Goal: Task Accomplishment & Management: Use online tool/utility

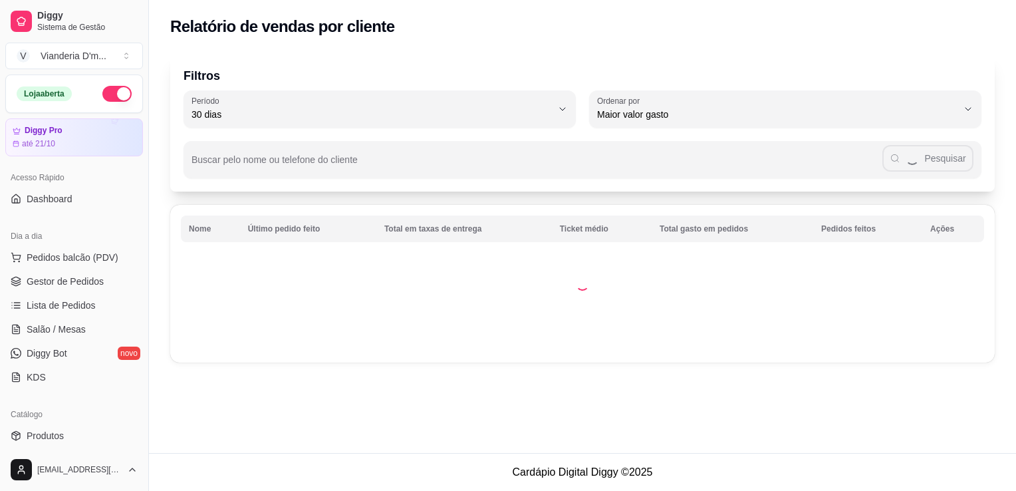
select select "30"
select select "HIGHEST_TOTAL_SPENT_WITH_ORDERS"
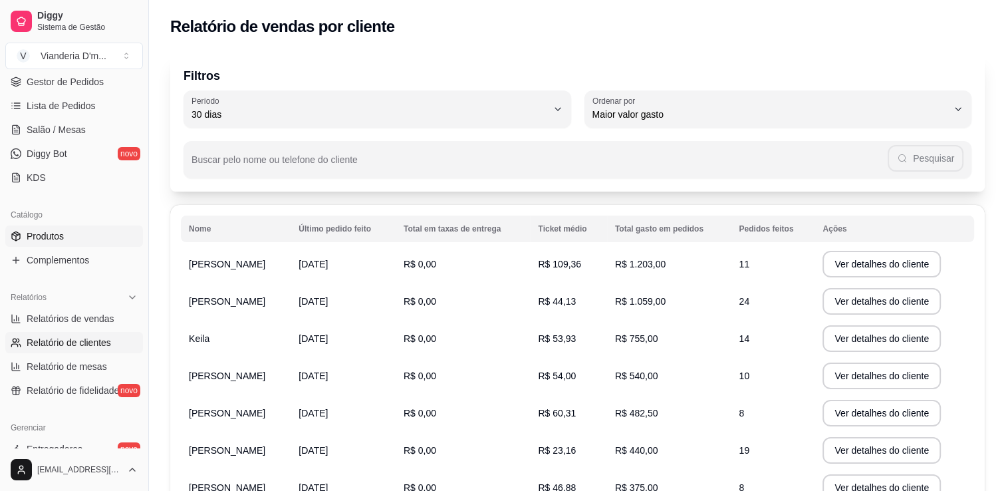
click at [85, 241] on link "Produtos" at bounding box center [74, 235] width 138 height 21
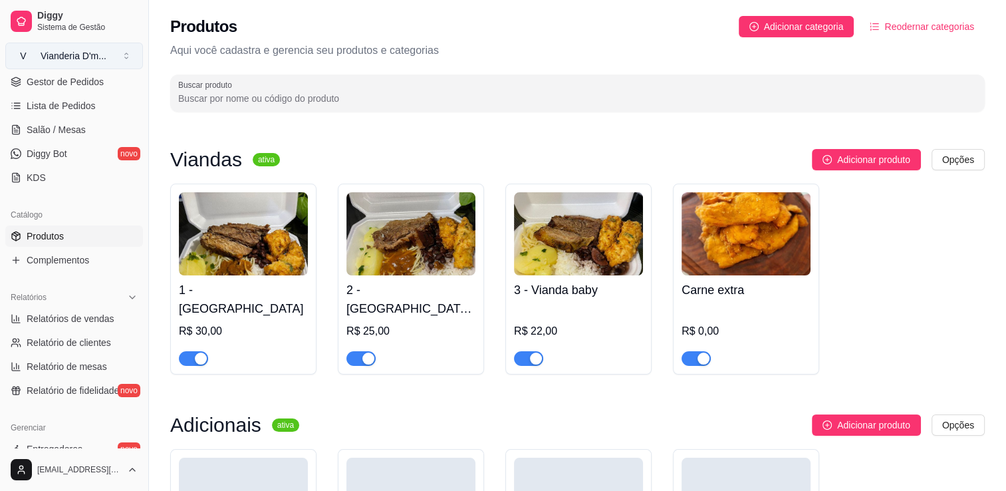
click at [88, 60] on div "Vianderia D'm ..." at bounding box center [74, 55] width 66 height 13
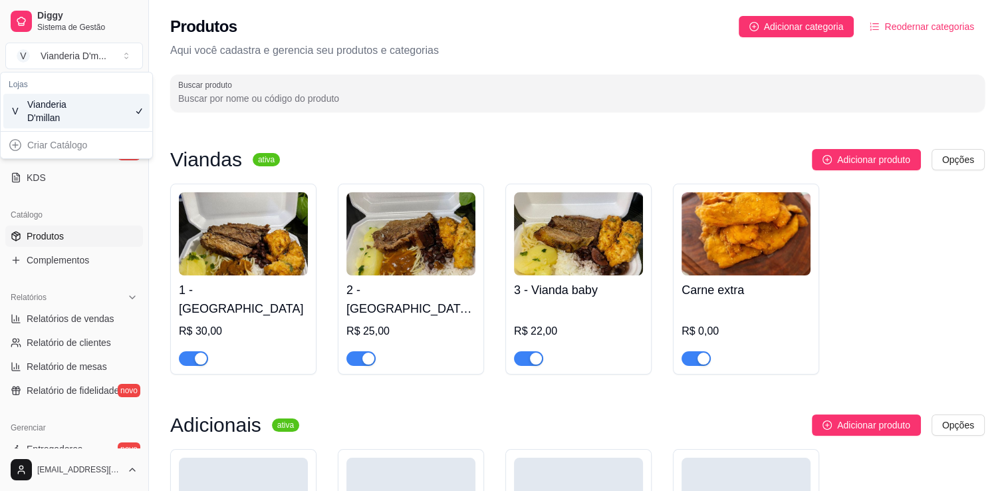
click at [88, 102] on div "V Vianderia D'millan" at bounding box center [76, 111] width 146 height 35
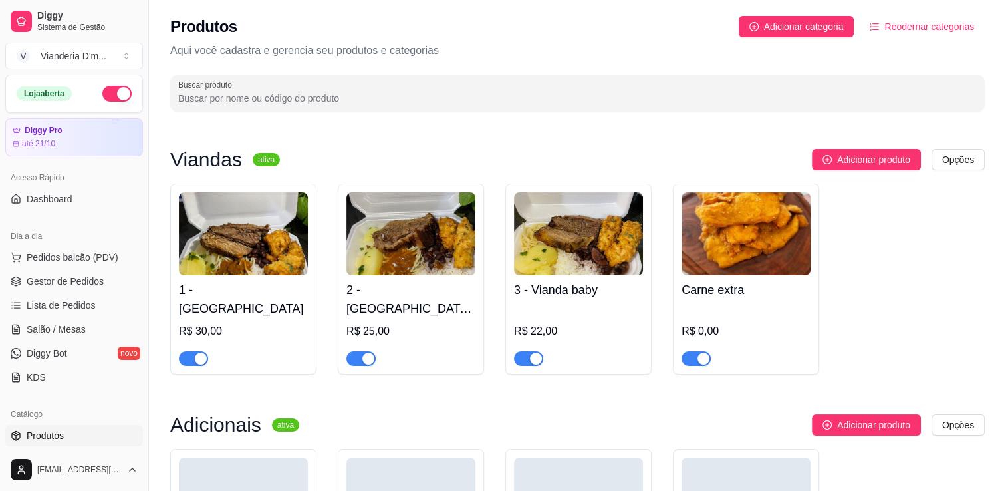
click at [78, 209] on div "Acesso Rápido Dashboard" at bounding box center [74, 188] width 148 height 53
click at [77, 203] on link "Dashboard" at bounding box center [74, 198] width 138 height 21
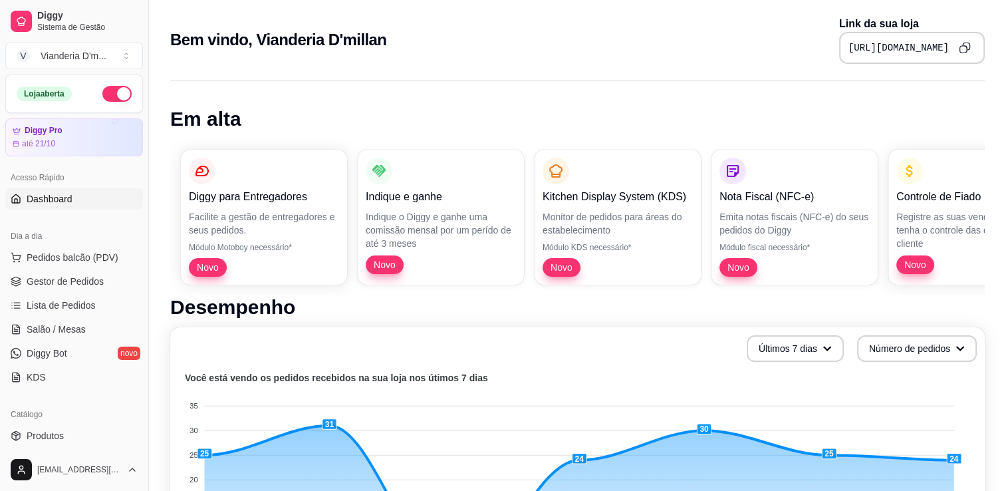
click at [961, 45] on icon "Copy to clipboard" at bounding box center [965, 48] width 12 height 12
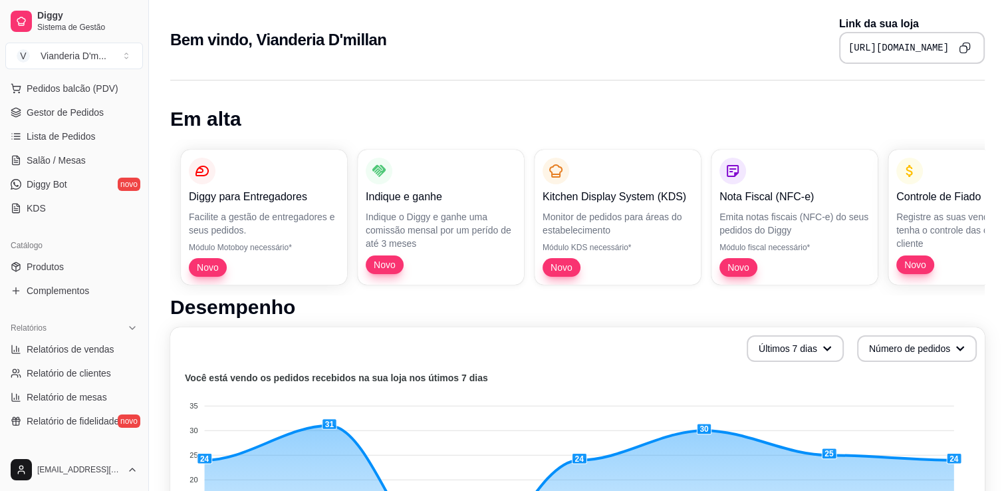
scroll to position [199, 0]
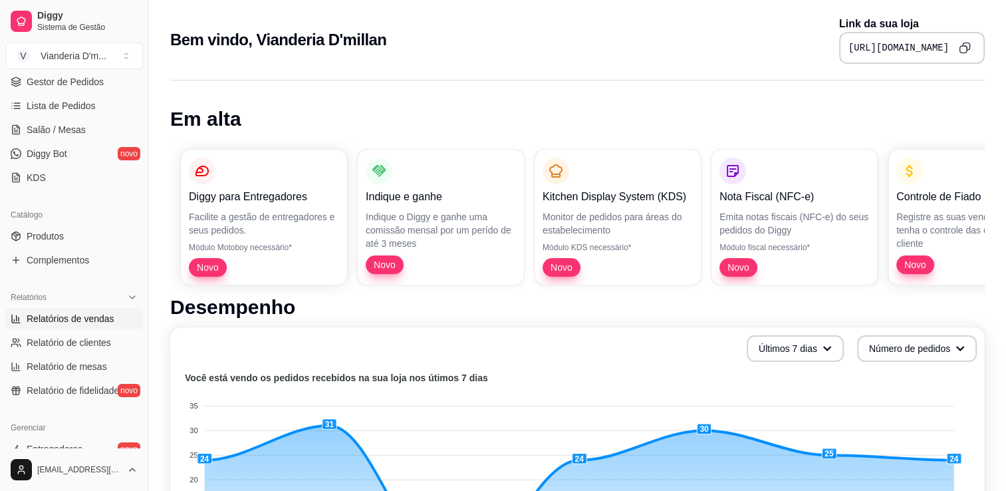
click at [69, 325] on link "Relatórios de vendas" at bounding box center [74, 318] width 138 height 21
select select "ALL"
select select "0"
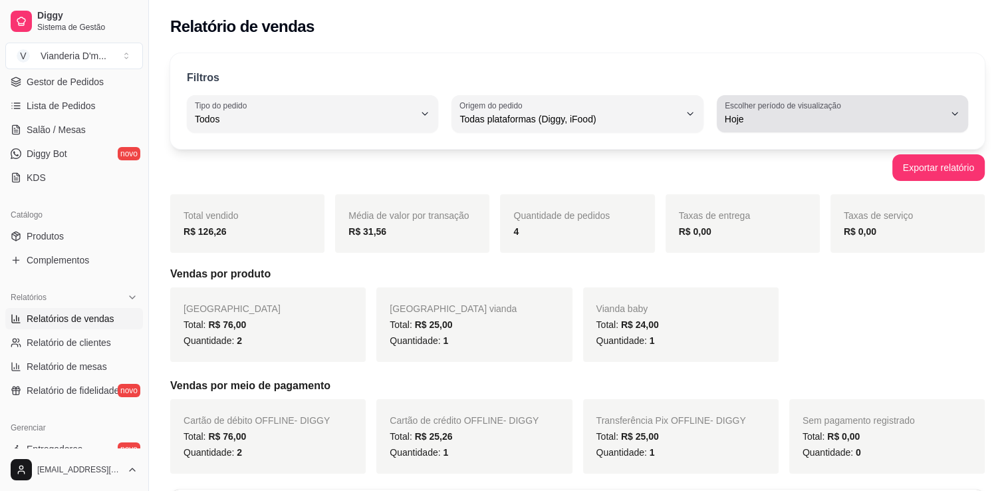
click at [898, 116] on span "Hoje" at bounding box center [834, 118] width 219 height 13
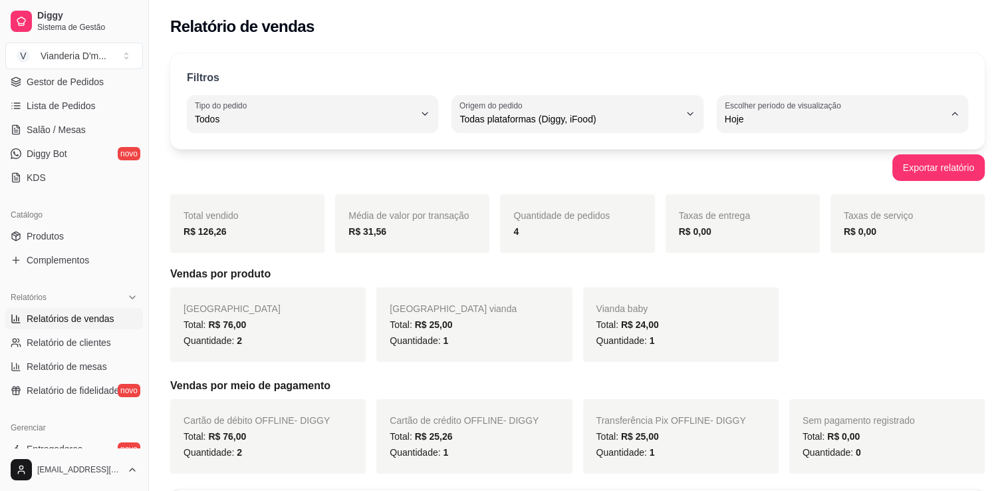
click at [811, 282] on span "Customizado" at bounding box center [836, 280] width 208 height 13
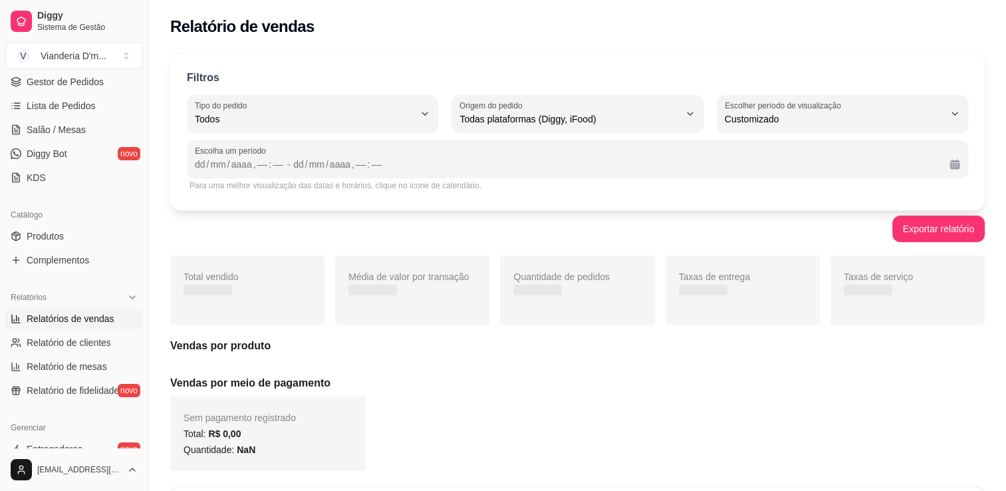
type input "-1"
select select "-1"
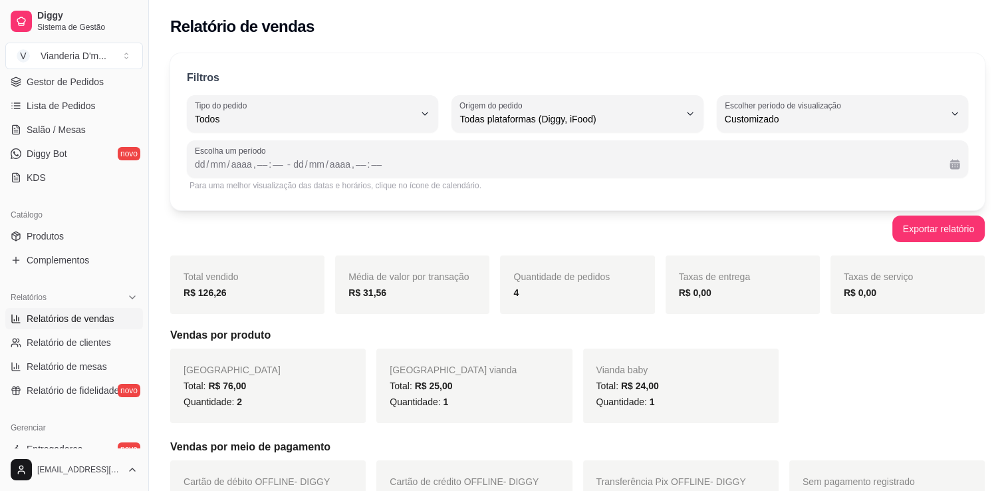
click at [283, 160] on div "dd / mm / aaaa , –– : –– - dd / mm / aaaa , –– : ––" at bounding box center [577, 164] width 765 height 16
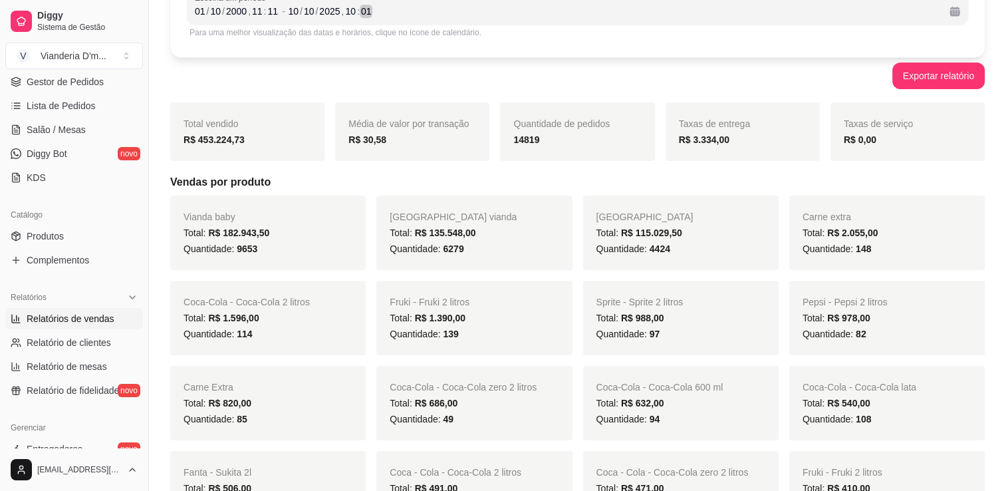
scroll to position [199, 0]
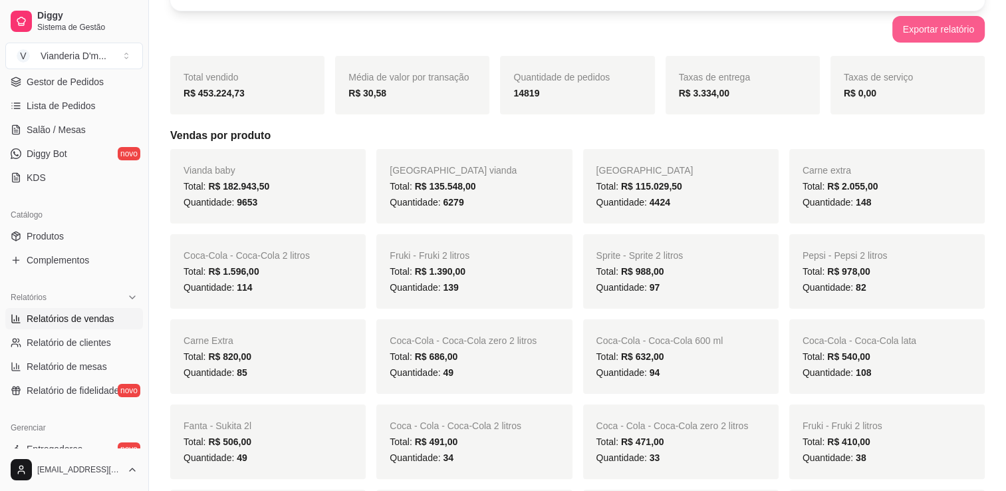
click at [962, 38] on button "Exportar relatório" at bounding box center [938, 29] width 92 height 27
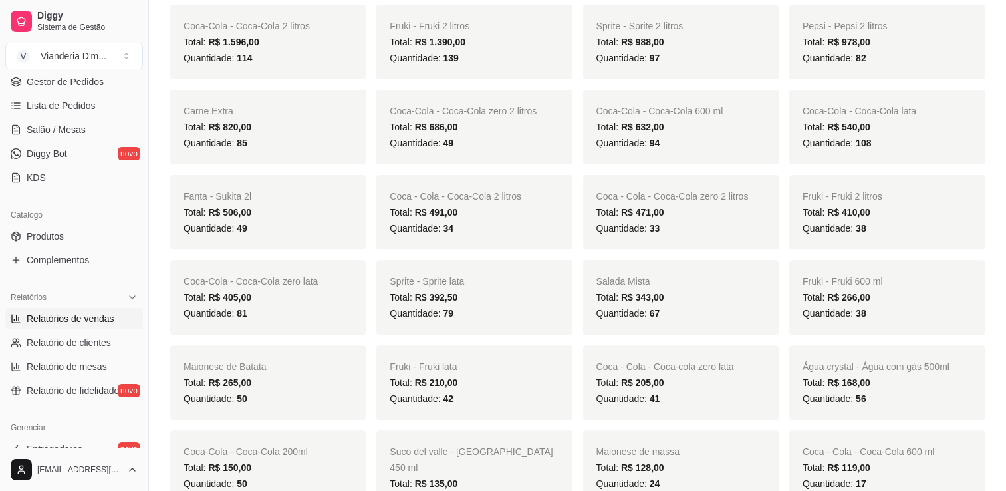
scroll to position [0, 0]
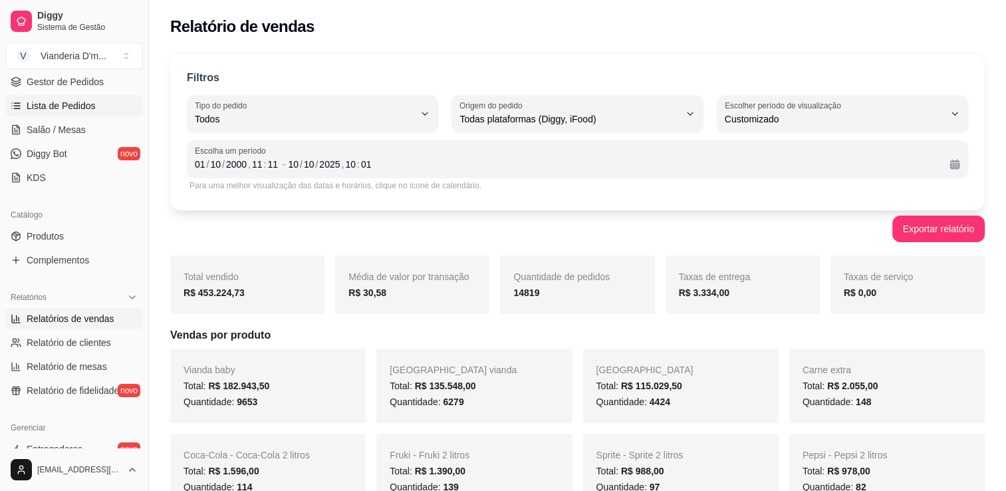
click at [65, 112] on link "Lista de Pedidos" at bounding box center [74, 105] width 138 height 21
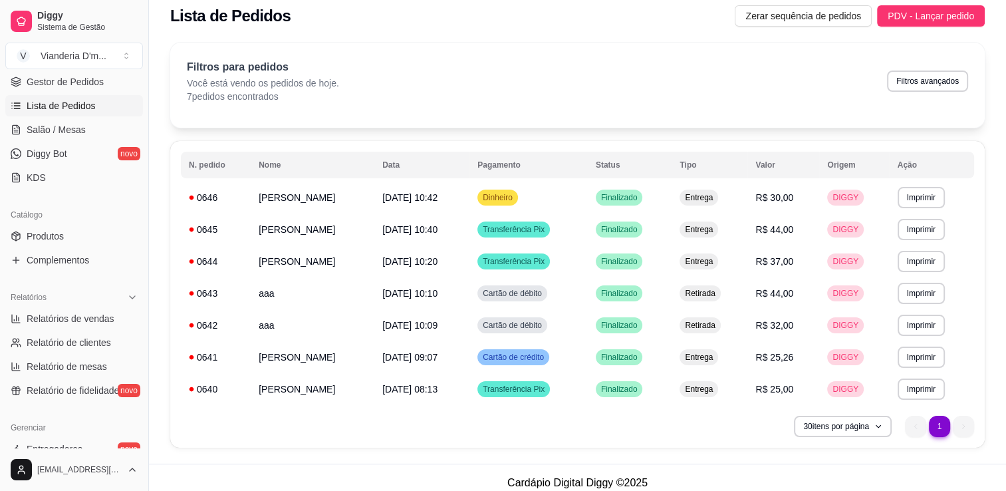
scroll to position [21, 0]
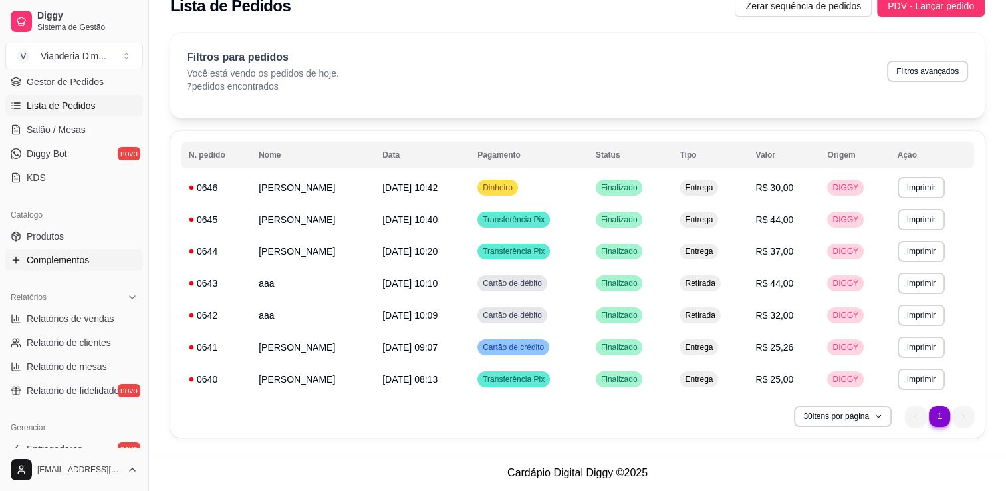
click at [61, 267] on link "Complementos" at bounding box center [74, 259] width 138 height 21
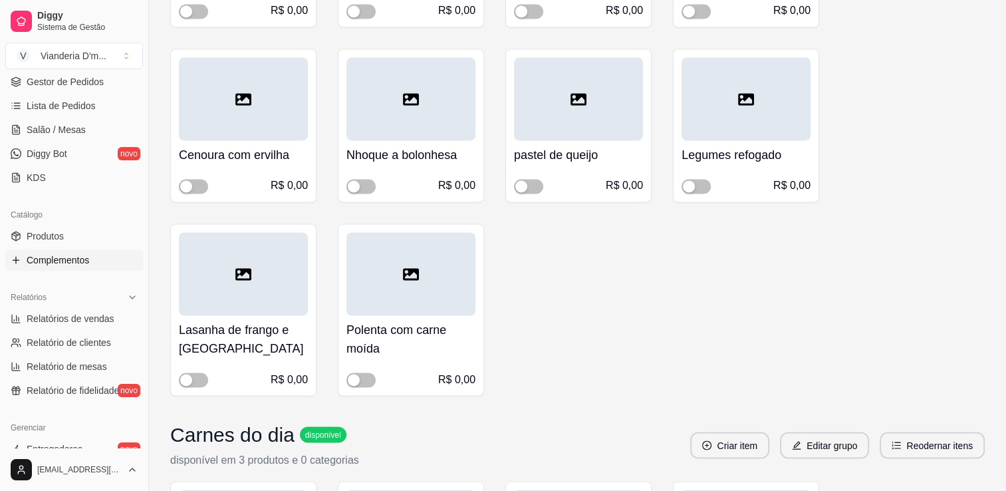
scroll to position [2393, 0]
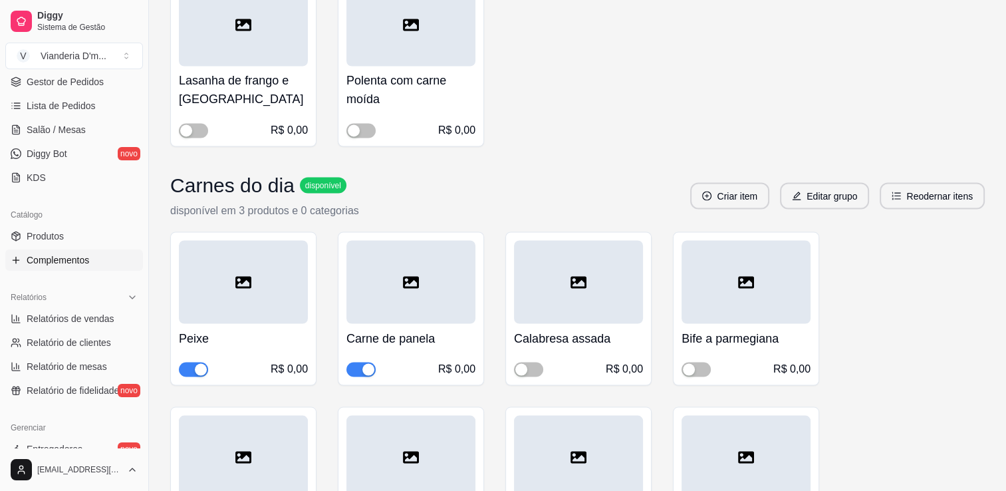
click at [354, 368] on span "button" at bounding box center [360, 369] width 29 height 15
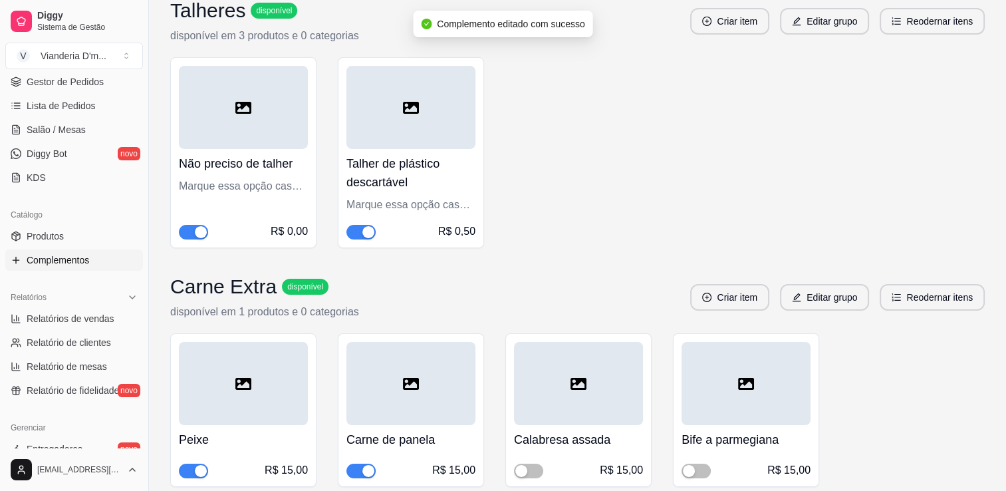
scroll to position [4653, 0]
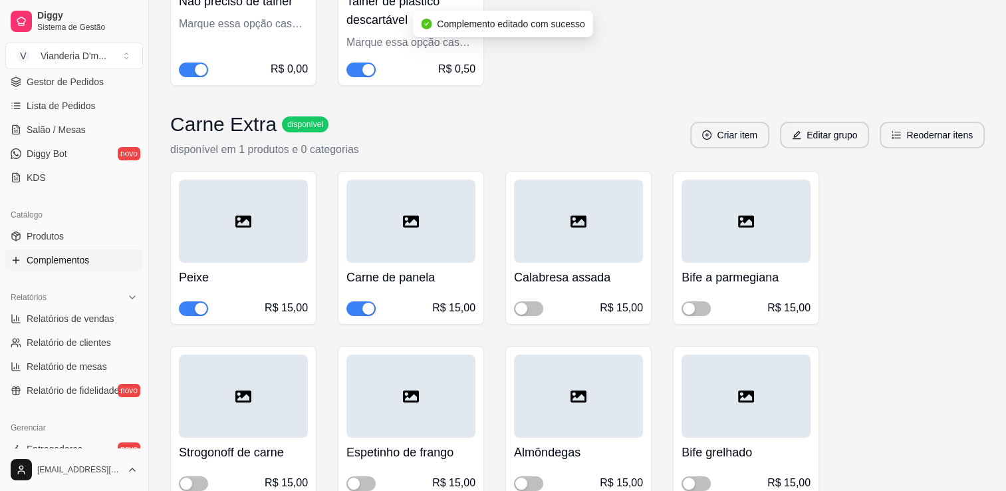
click at [351, 307] on span "button" at bounding box center [360, 308] width 29 height 15
